Goal: Task Accomplishment & Management: Manage account settings

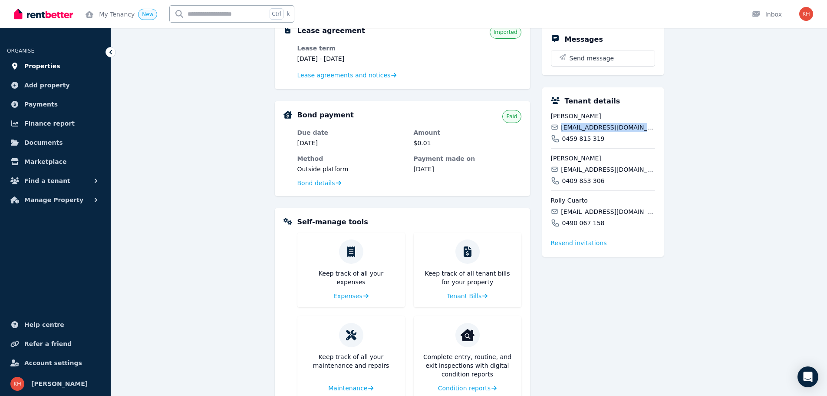
click at [46, 64] on span "Properties" at bounding box center [42, 66] width 36 height 10
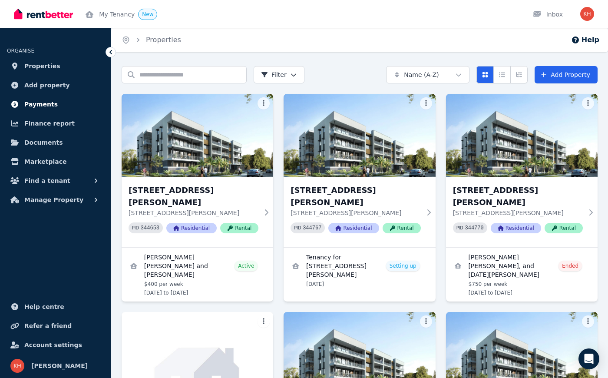
click at [41, 105] on span "Payments" at bounding box center [40, 104] width 33 height 10
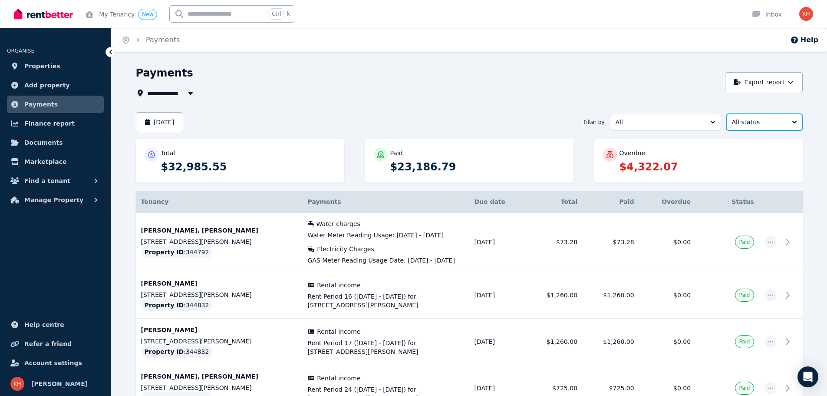
click at [791, 122] on button "All status" at bounding box center [765, 122] width 76 height 17
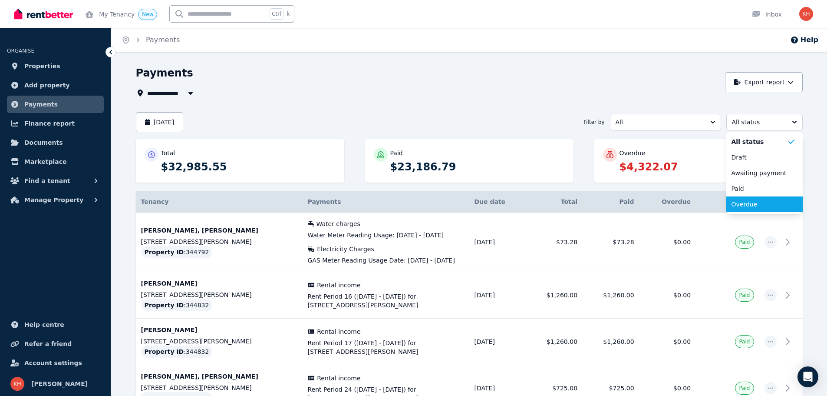
click at [744, 205] on span "Overdue" at bounding box center [760, 204] width 56 height 9
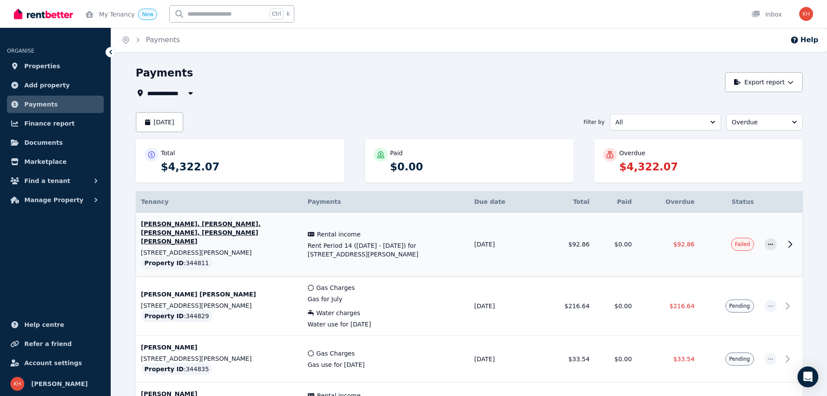
click at [790, 241] on icon at bounding box center [790, 244] width 10 height 10
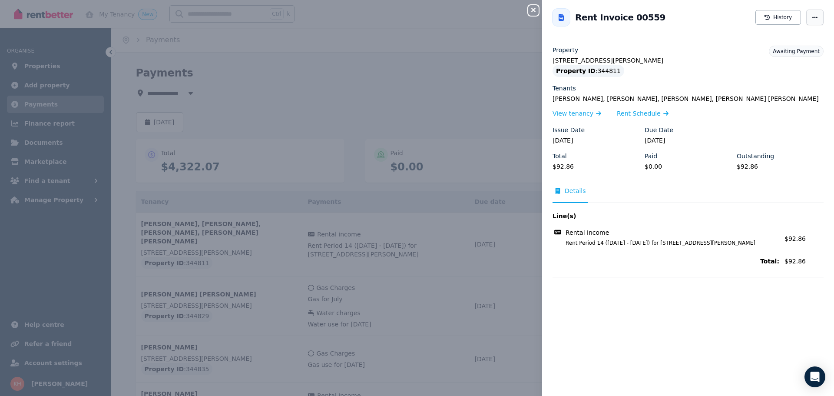
click at [806, 23] on span "button" at bounding box center [814, 18] width 17 height 16
click at [778, 59] on span "Mark as paid" at bounding box center [789, 60] width 56 height 10
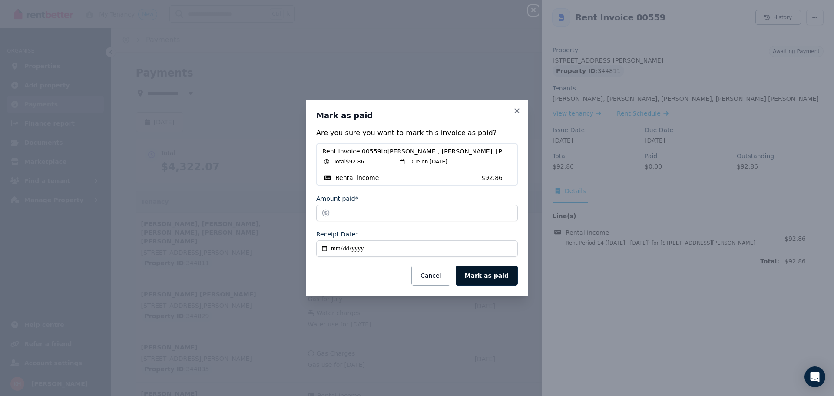
click at [499, 276] on button "Mark as paid" at bounding box center [487, 275] width 62 height 20
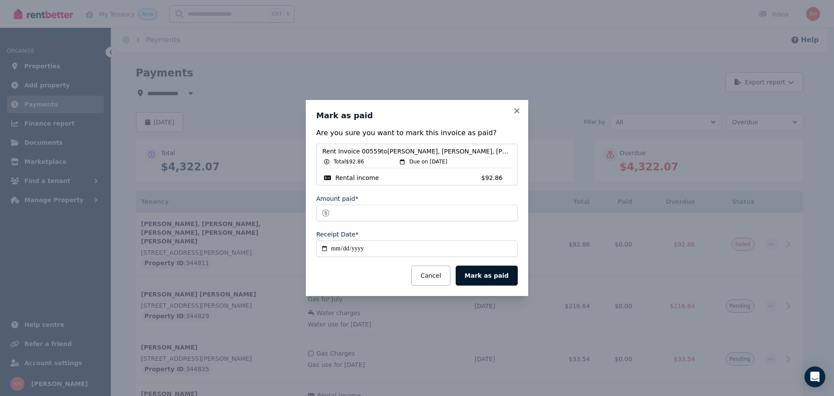
click at [489, 273] on button "Mark as paid" at bounding box center [487, 275] width 62 height 20
